Goal: Find specific page/section: Find specific page/section

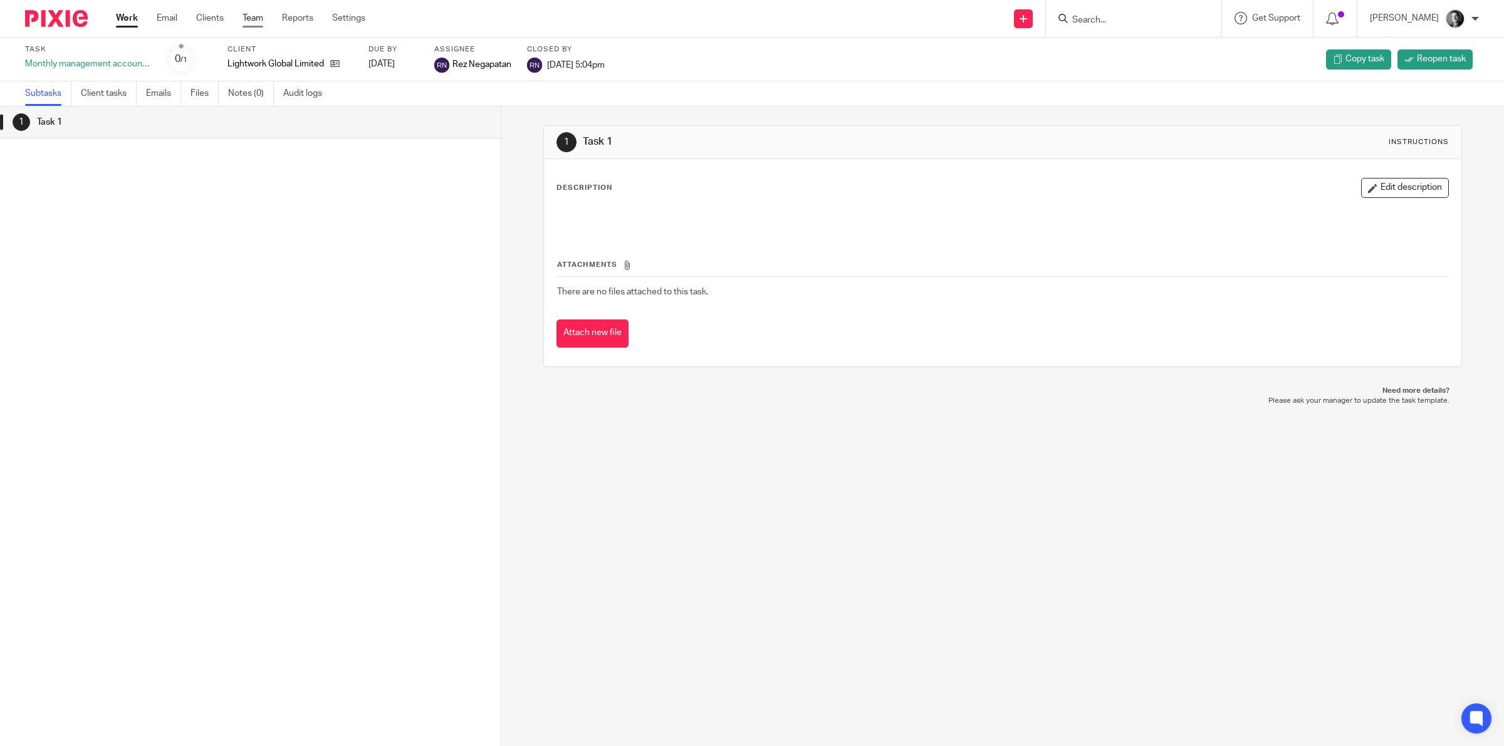
click at [254, 23] on link "Team" at bounding box center [252, 18] width 21 height 13
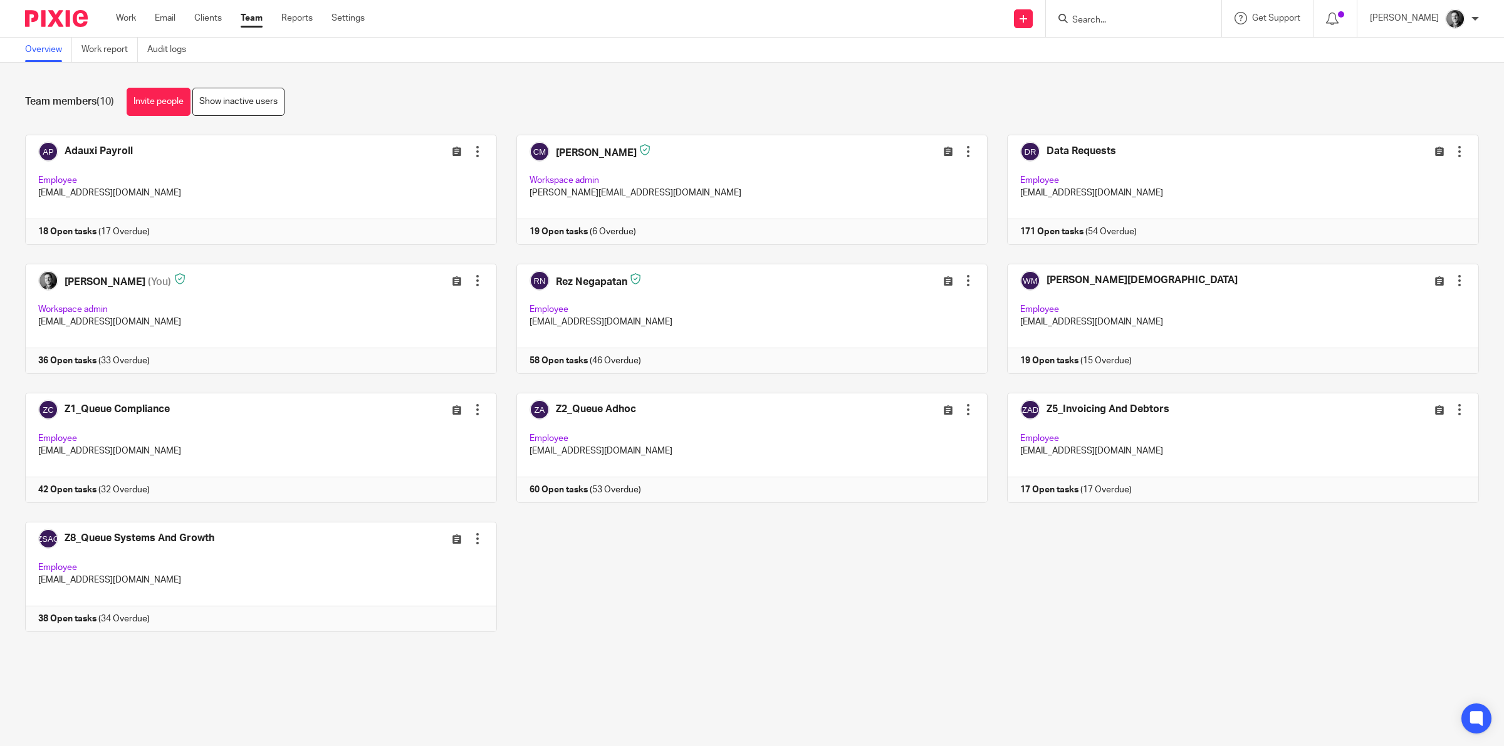
drag, startPoint x: 1284, startPoint y: 89, endPoint x: 1316, endPoint y: 69, distance: 37.2
click at [1286, 90] on div "Team members (10) Invite people Show inactive users" at bounding box center [751, 102] width 1453 height 28
click at [1338, 20] on icon at bounding box center [1332, 19] width 13 height 13
